Goal: Complete application form

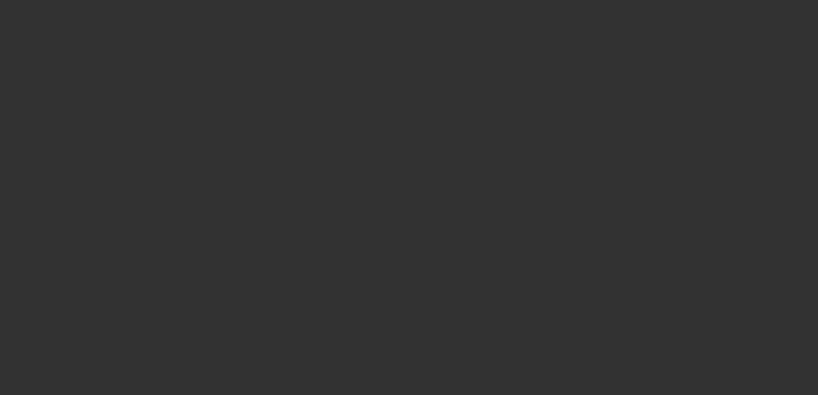
select select "3"
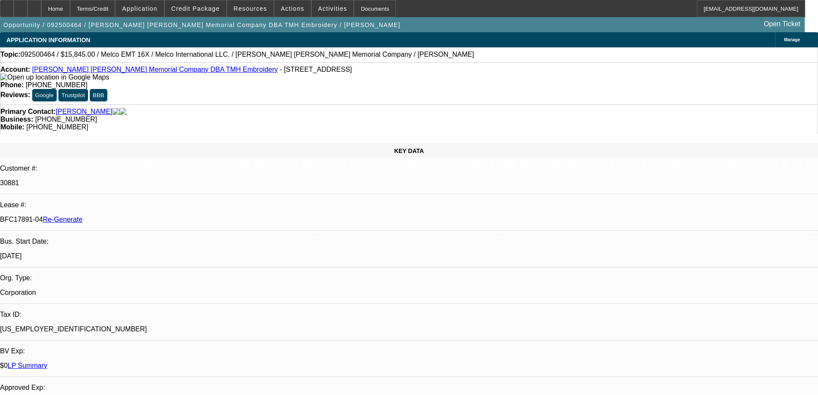
select select "0"
select select "2"
select select "0"
select select "6"
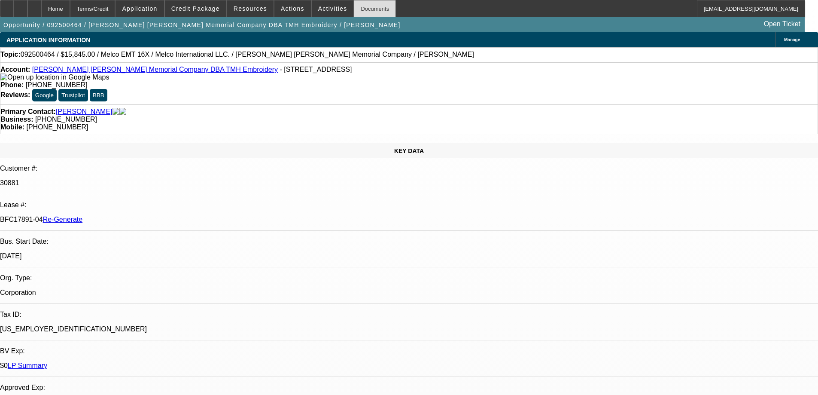
click at [355, 9] on div "Documents" at bounding box center [375, 8] width 42 height 17
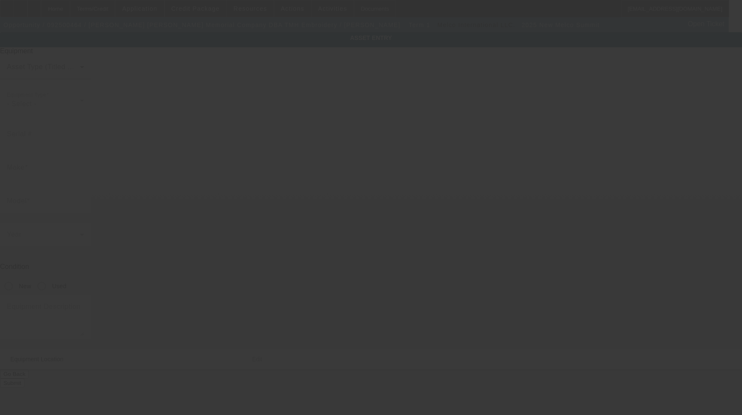
type input "DS11-7T6P-9997"
type input "Melco"
type input "Summit"
radio input "true"
type textarea "Embroidery Machine Includes: Machine Cart Assembly, AC Powder Cord, Ethernet Ne…"
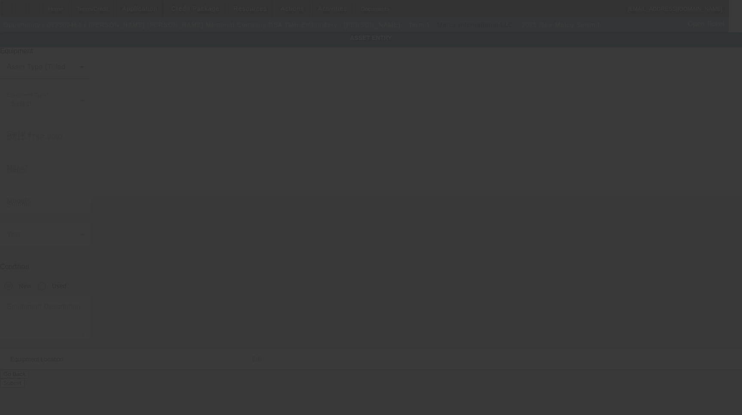
type input "[STREET_ADDRESS]"
type input "[GEOGRAPHIC_DATA]"
type input "43611"
type input "[PERSON_NAME]"
